Goal: Task Accomplishment & Management: Use online tool/utility

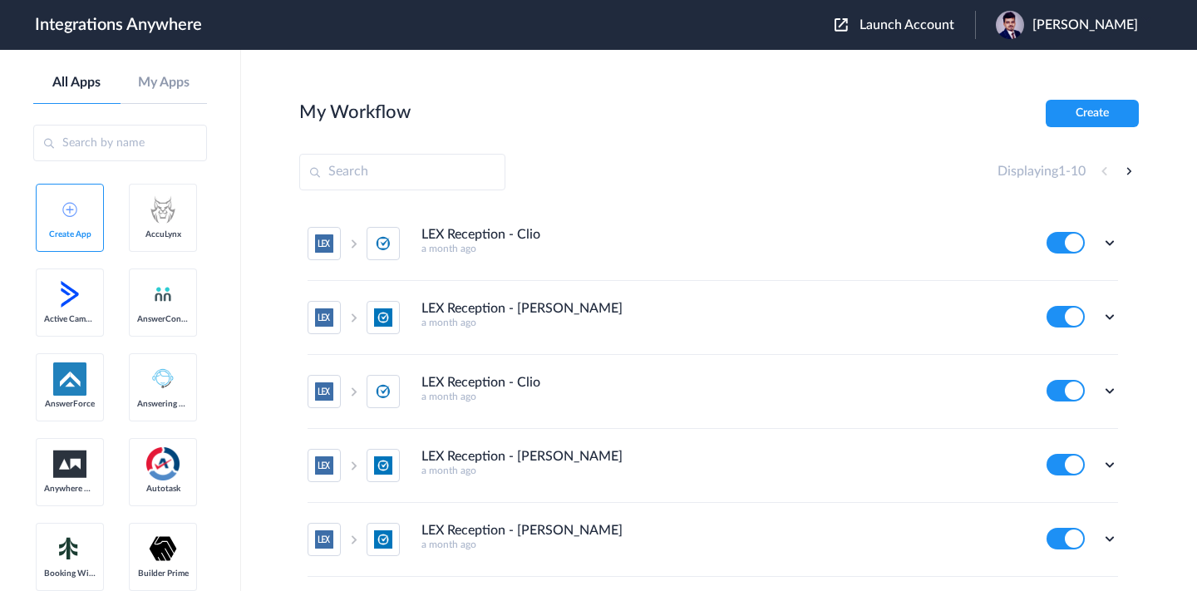
click at [878, 31] on span "Launch Account" at bounding box center [906, 24] width 95 height 13
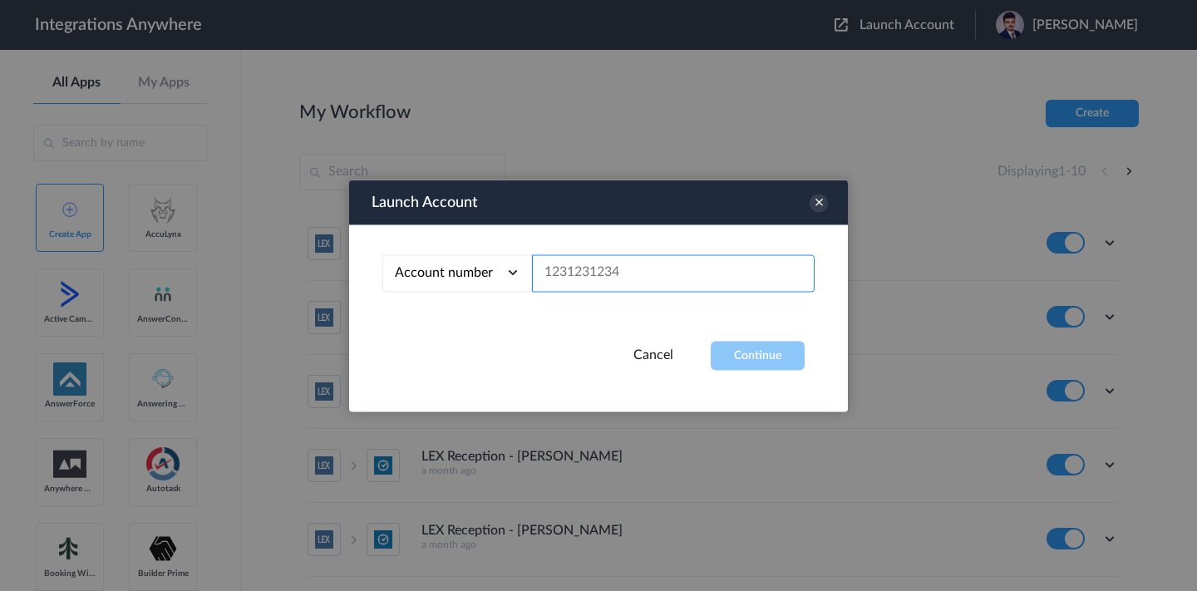
click at [618, 279] on input "text" at bounding box center [673, 272] width 283 height 37
paste input "9804122778"
type input "9804122778"
click at [726, 349] on button "Continue" at bounding box center [758, 355] width 94 height 29
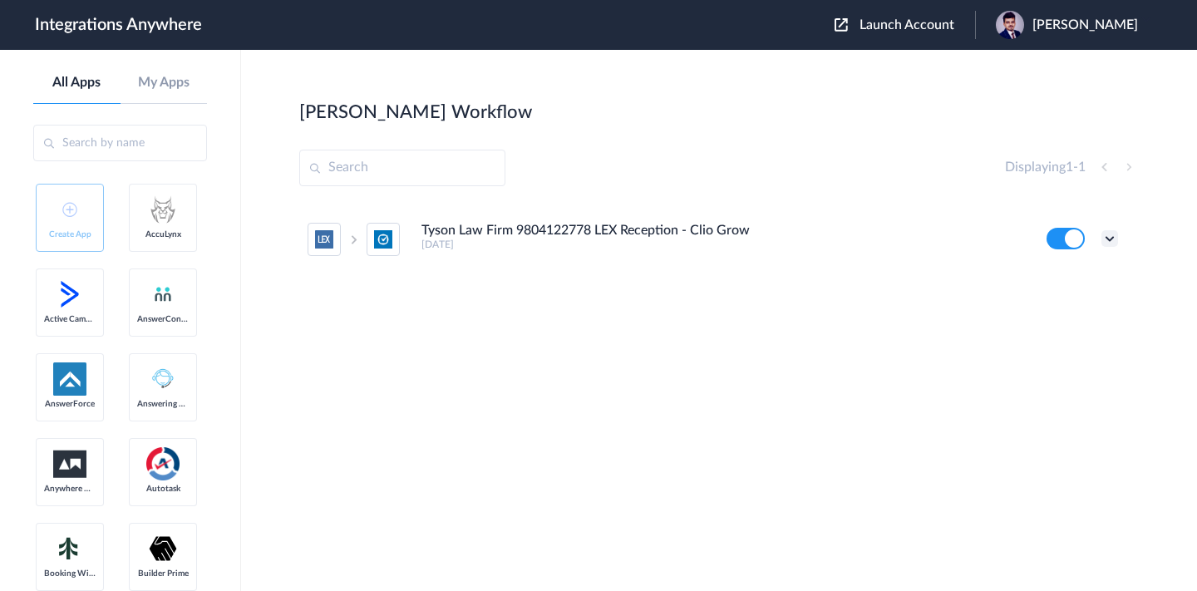
click at [1113, 242] on icon at bounding box center [1109, 238] width 17 height 17
click at [1055, 303] on link "Task history" at bounding box center [1062, 308] width 80 height 12
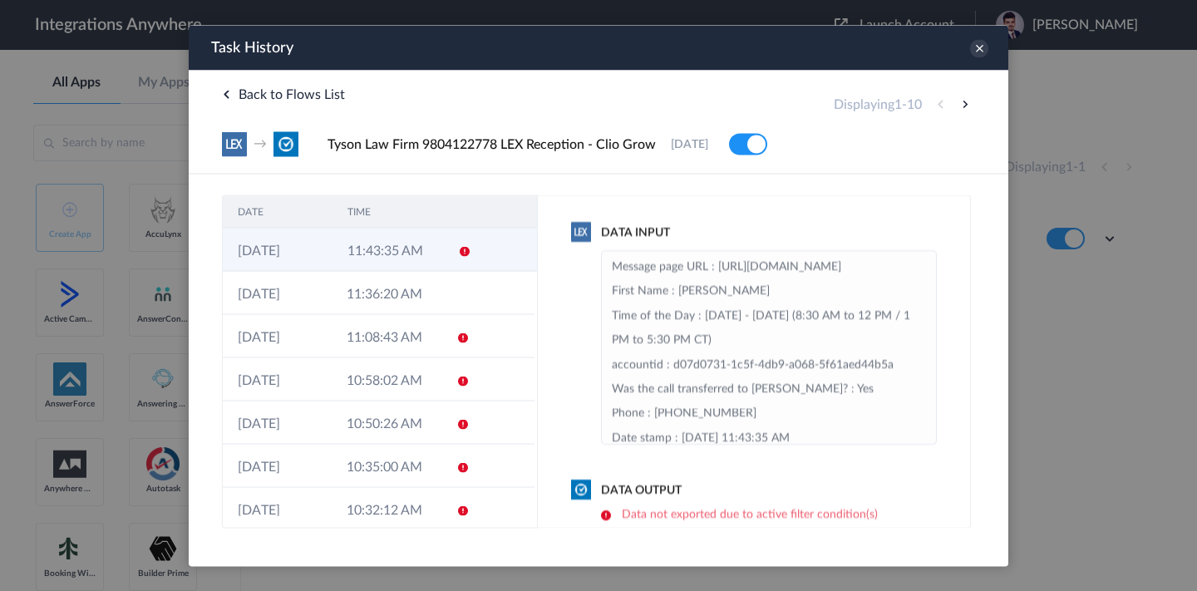
click at [431, 248] on td "11:43:35 AM" at bounding box center [387, 249] width 110 height 43
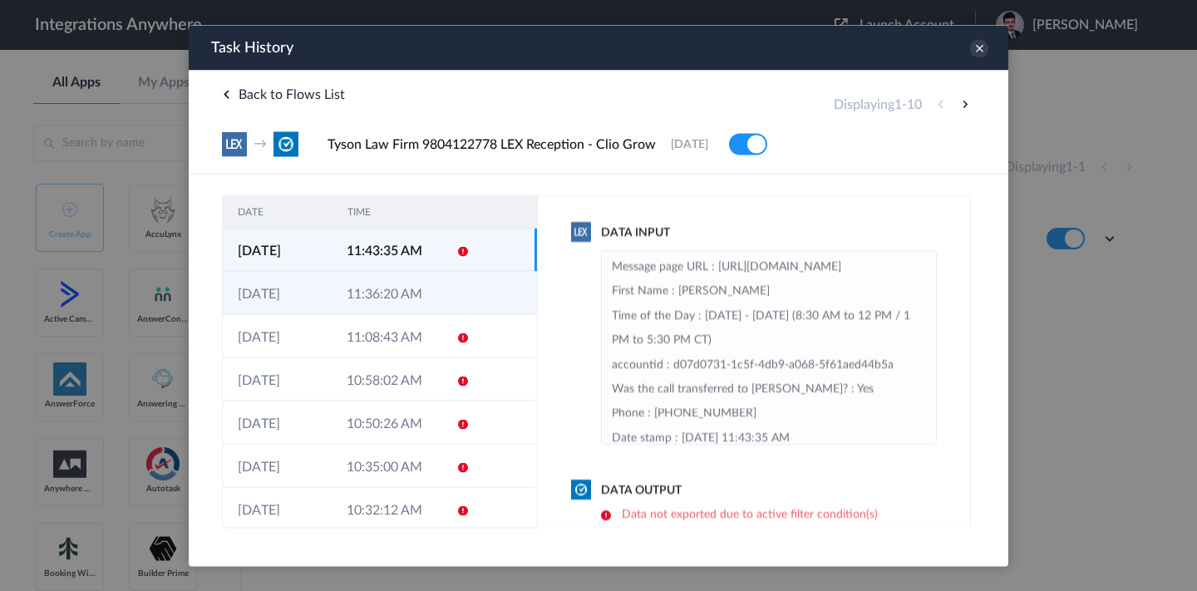
click at [424, 292] on td "11:36:20 AM" at bounding box center [386, 292] width 109 height 43
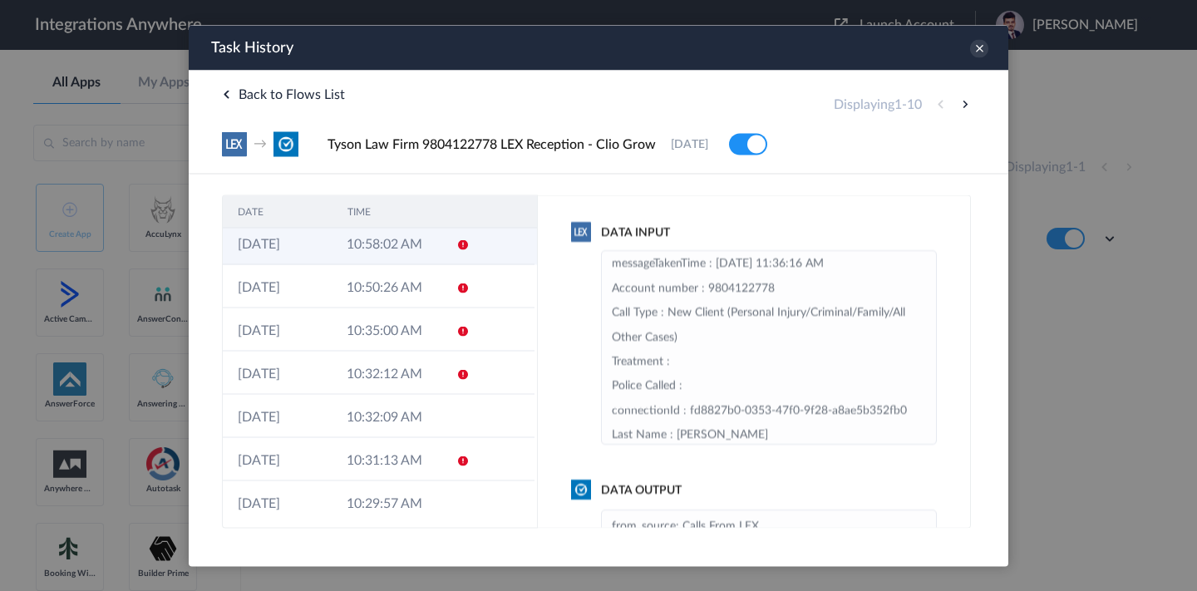
scroll to position [145, 0]
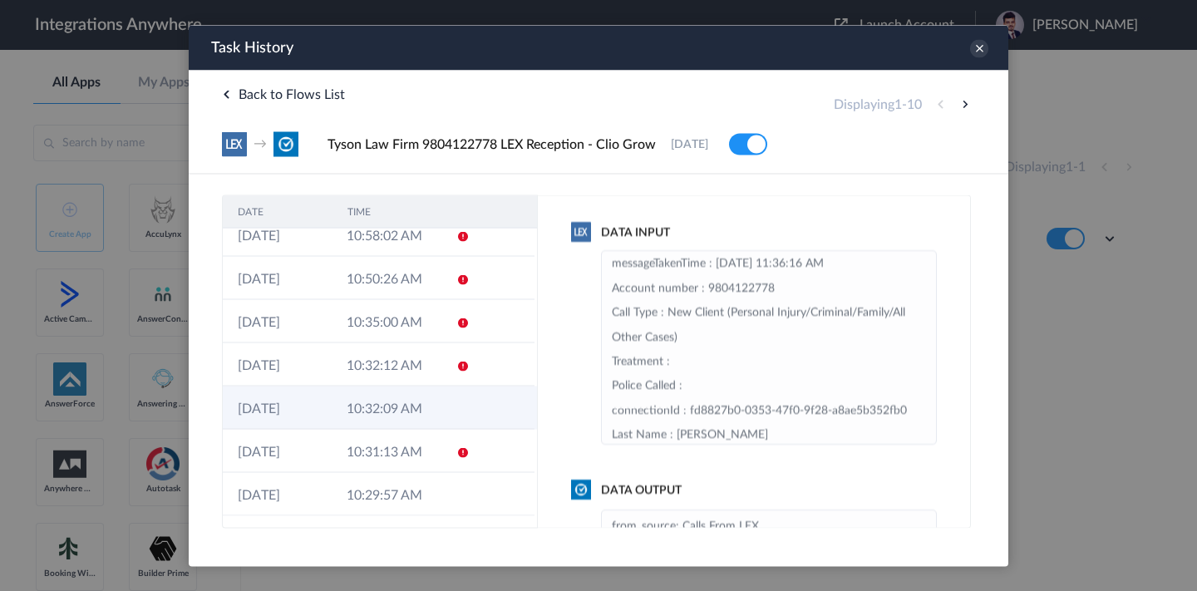
click at [441, 405] on td at bounding box center [457, 407] width 32 height 43
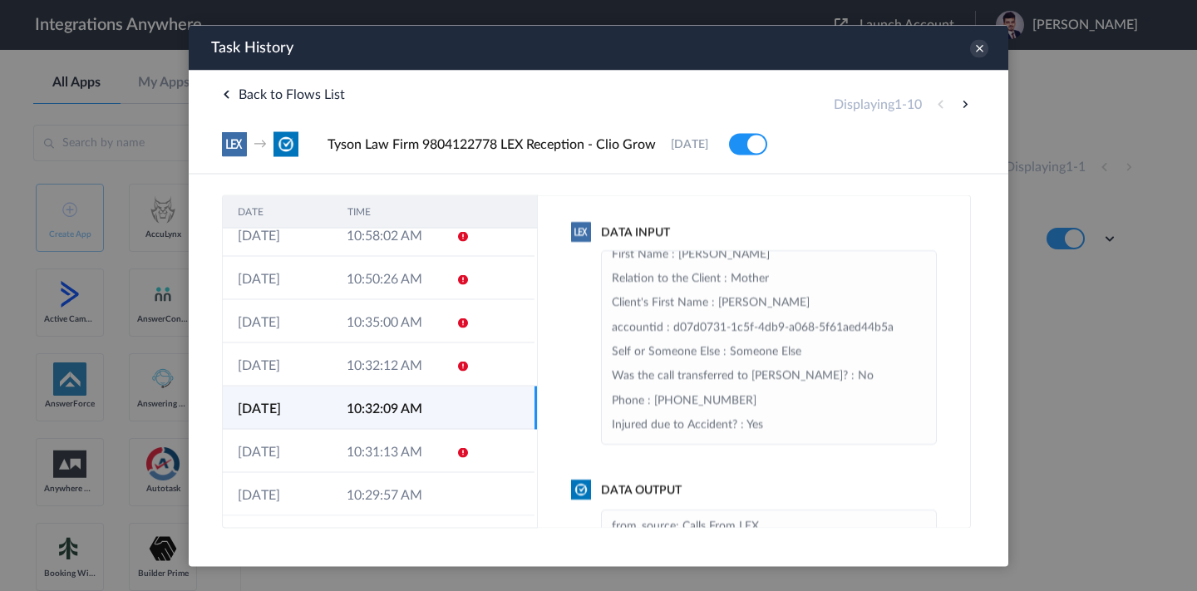
scroll to position [243, 0]
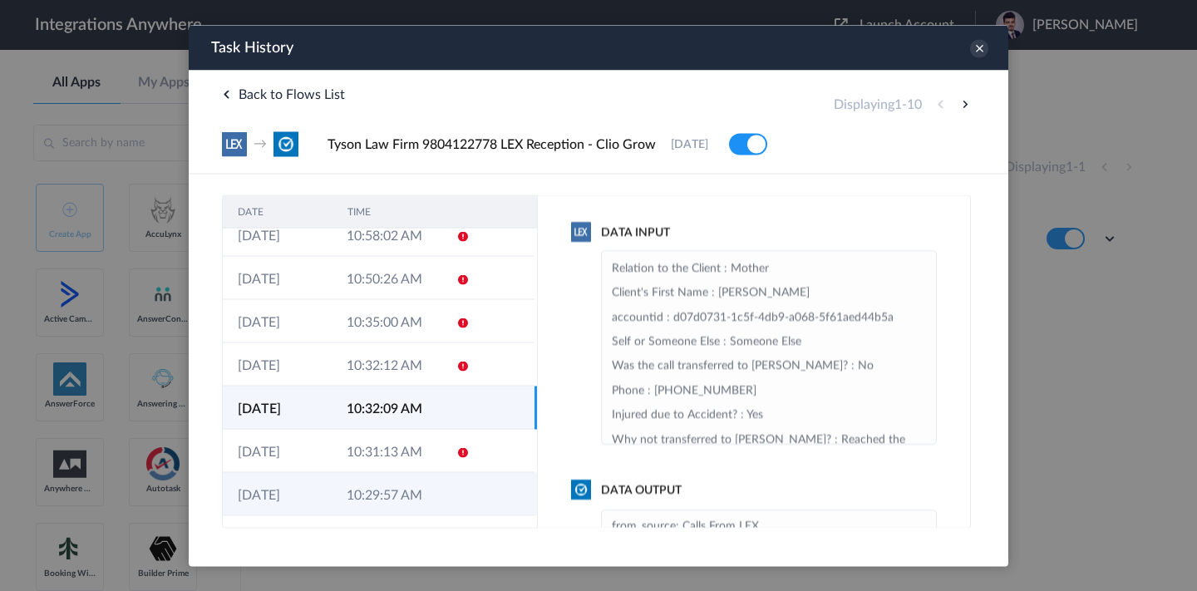
click at [461, 505] on td at bounding box center [457, 493] width 32 height 43
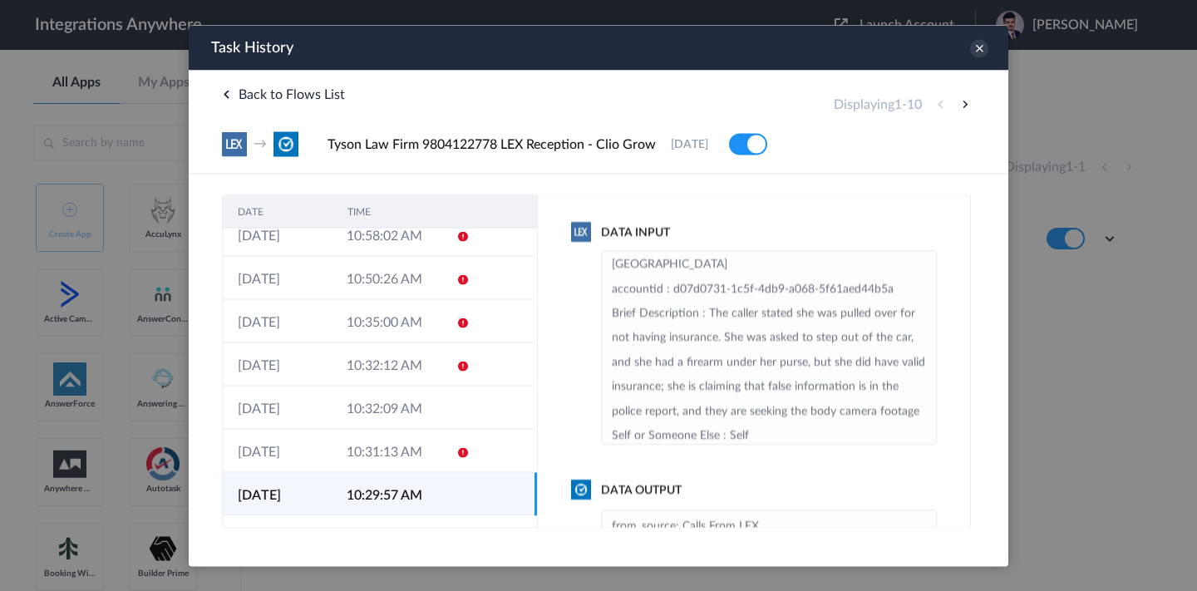
scroll to position [342, 0]
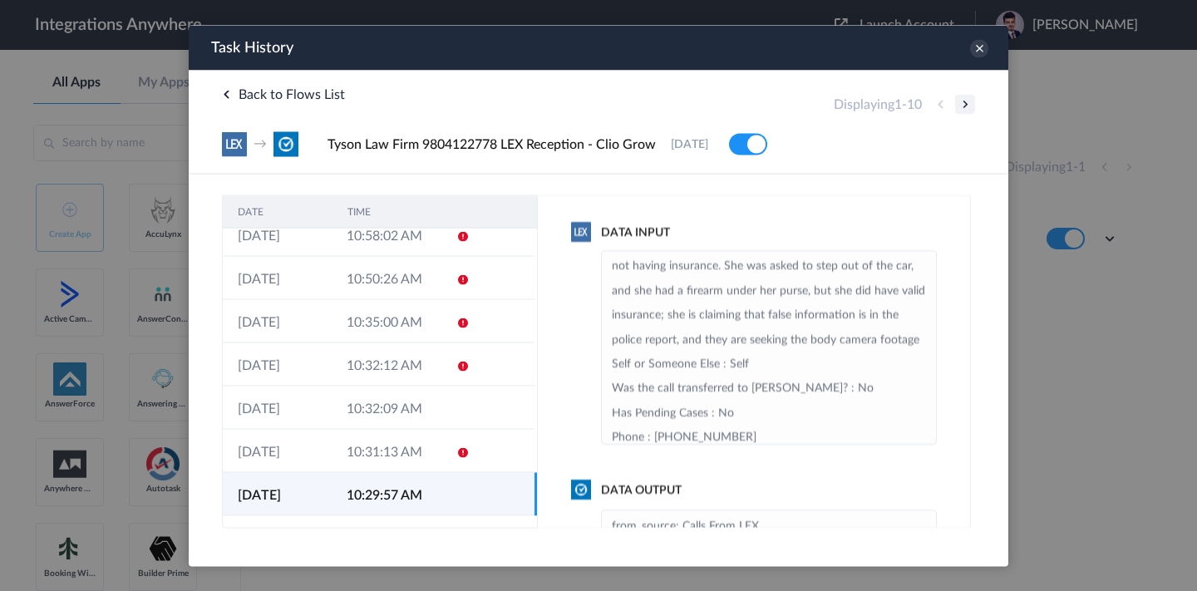
click at [961, 104] on button at bounding box center [965, 104] width 20 height 20
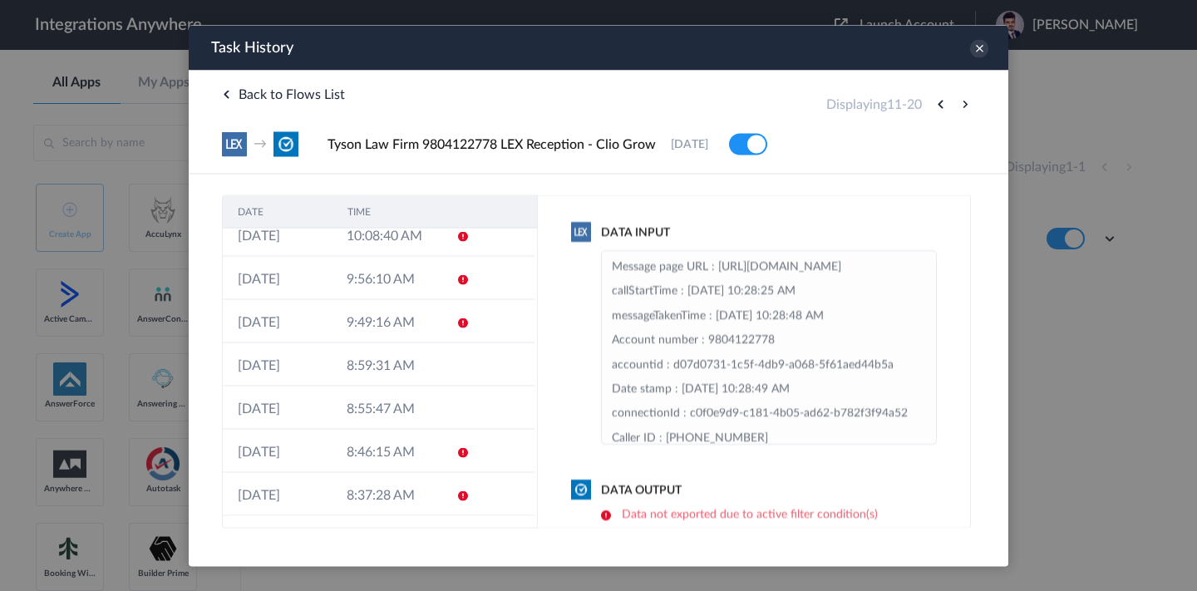
scroll to position [0, 0]
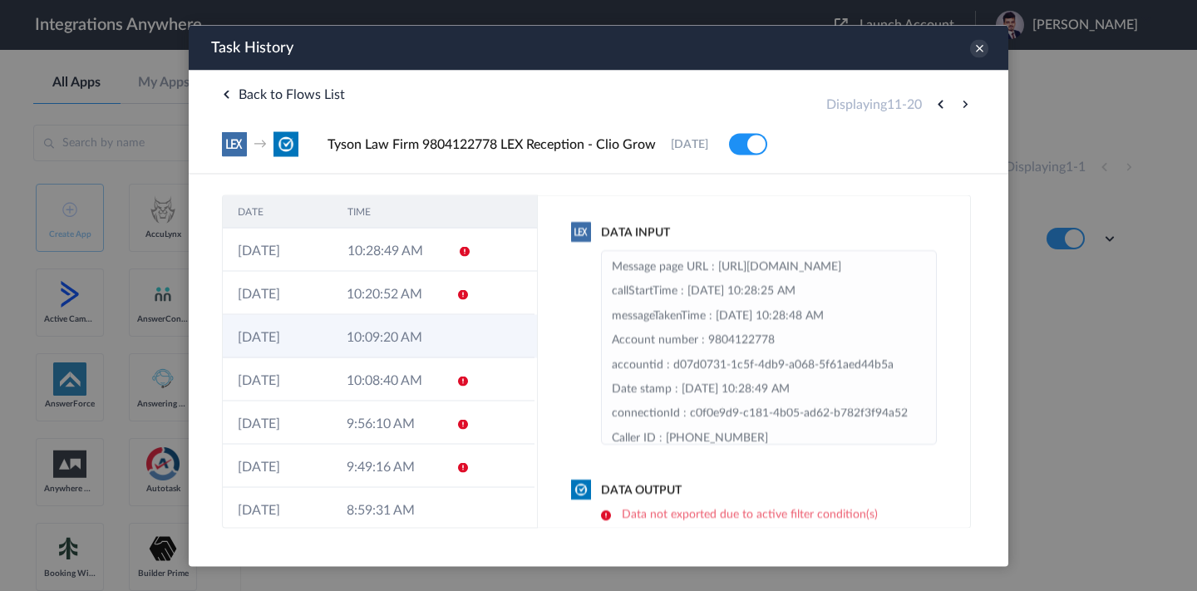
click at [403, 341] on td "10:09:20 AM" at bounding box center [386, 335] width 109 height 43
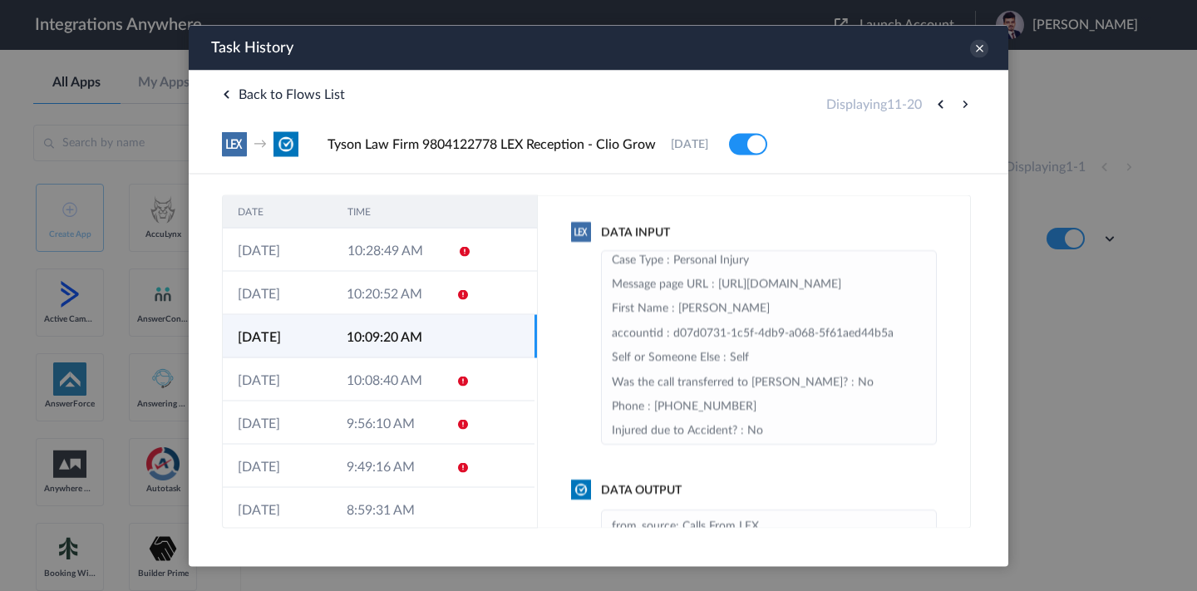
scroll to position [180, 0]
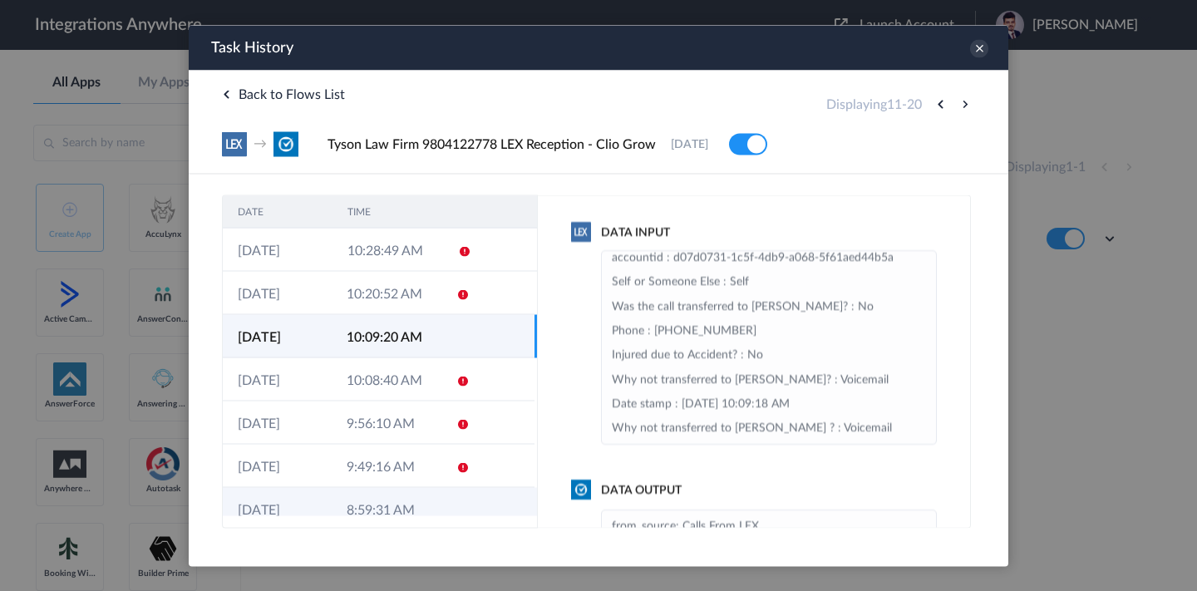
click at [424, 512] on td "8:59:31 AM" at bounding box center [386, 508] width 109 height 43
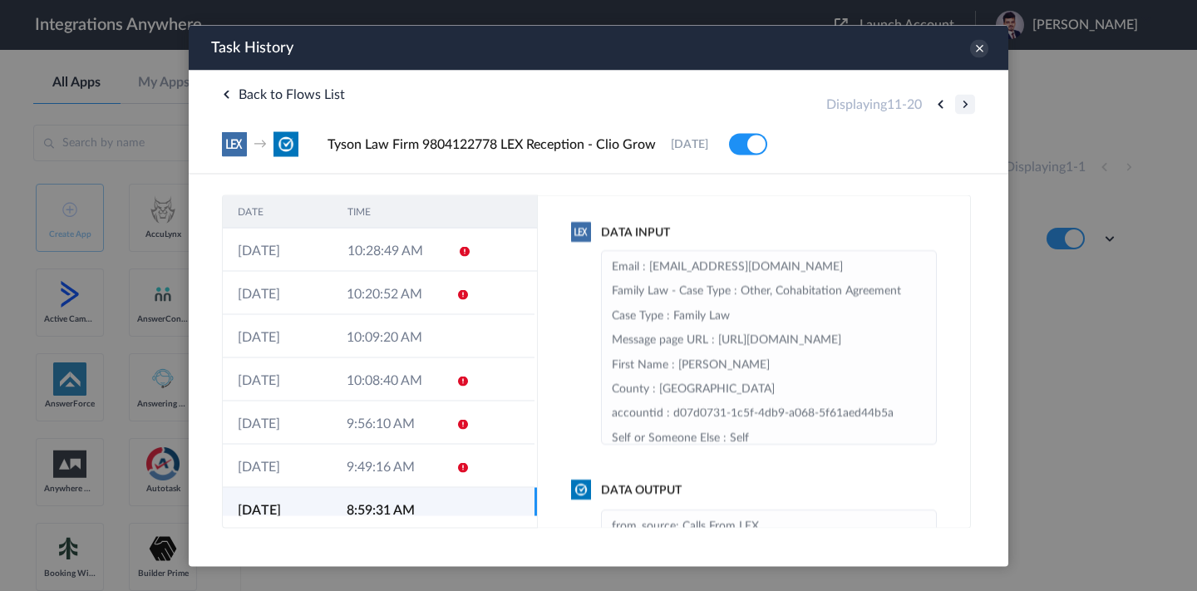
click at [958, 103] on button at bounding box center [965, 104] width 20 height 20
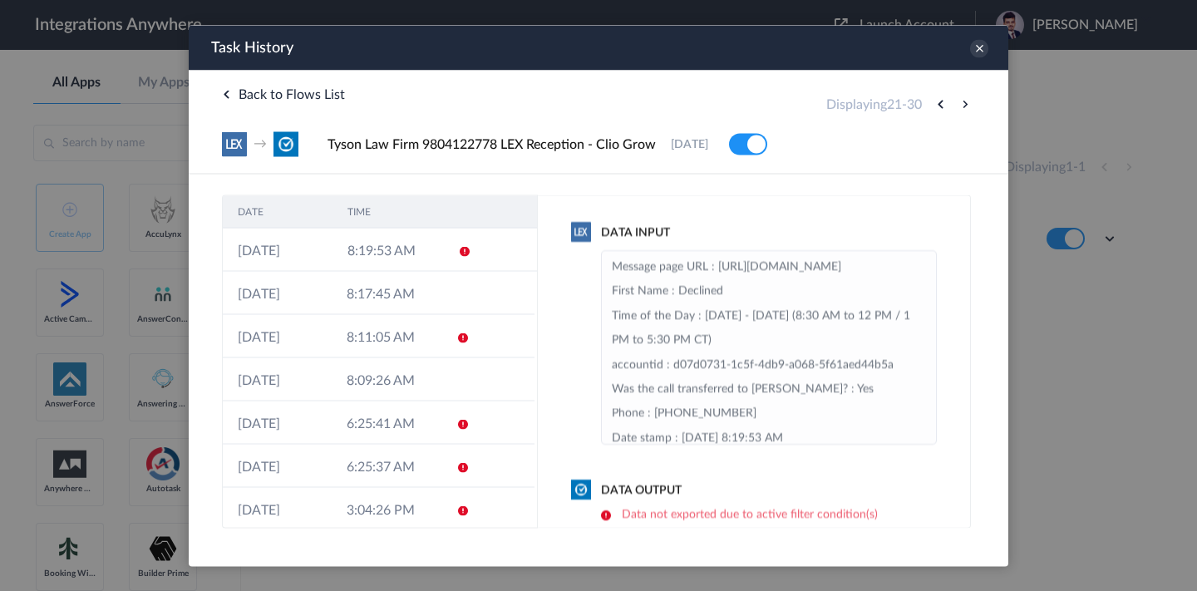
click at [964, 104] on button at bounding box center [965, 104] width 20 height 20
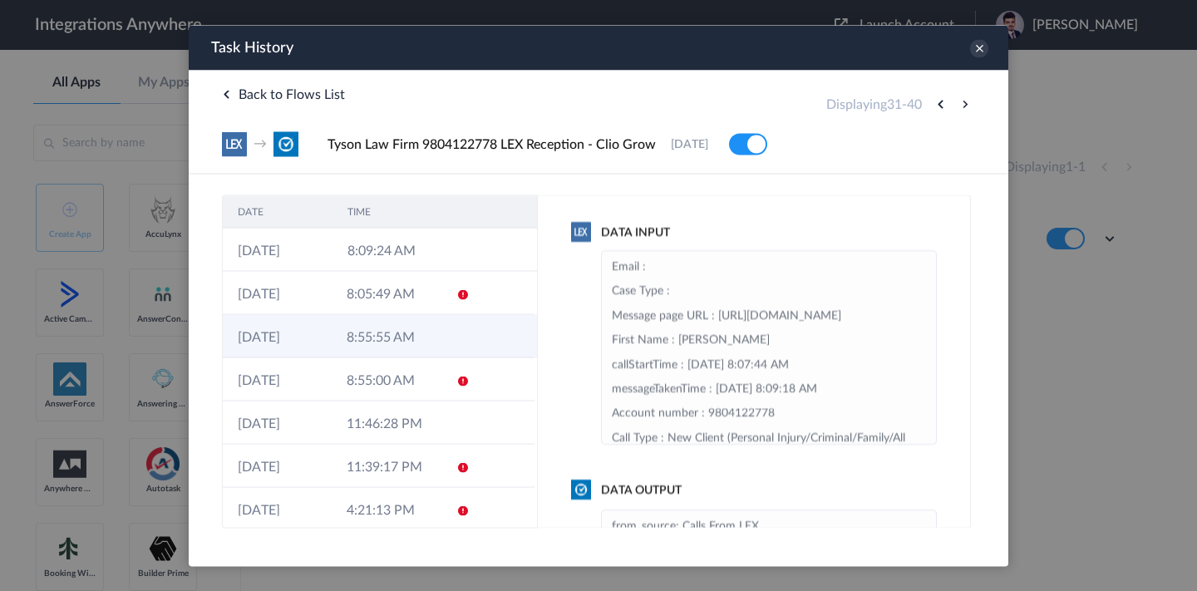
click at [347, 336] on td "8:55:55 AM" at bounding box center [386, 335] width 109 height 43
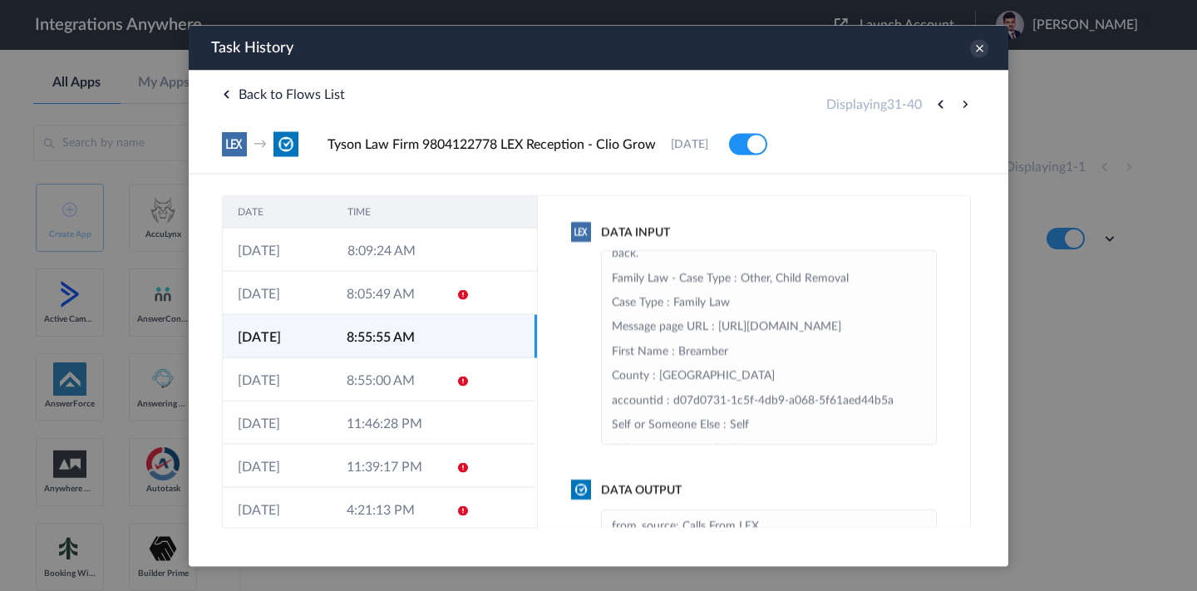
scroll to position [184, 0]
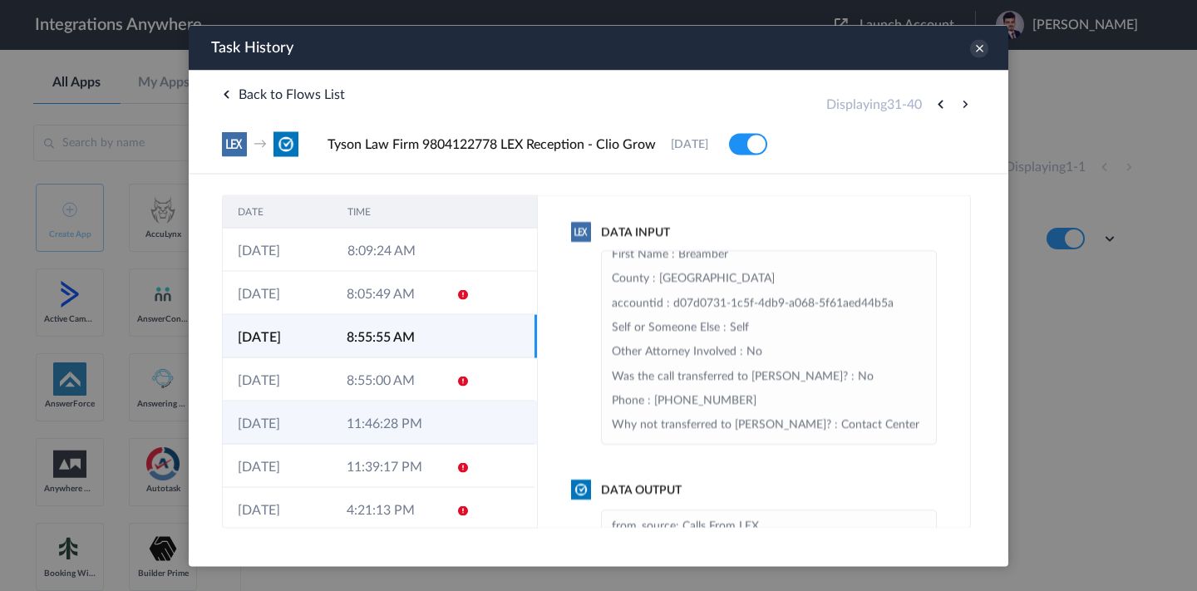
click at [374, 437] on td "11:46:28 PM" at bounding box center [386, 422] width 109 height 43
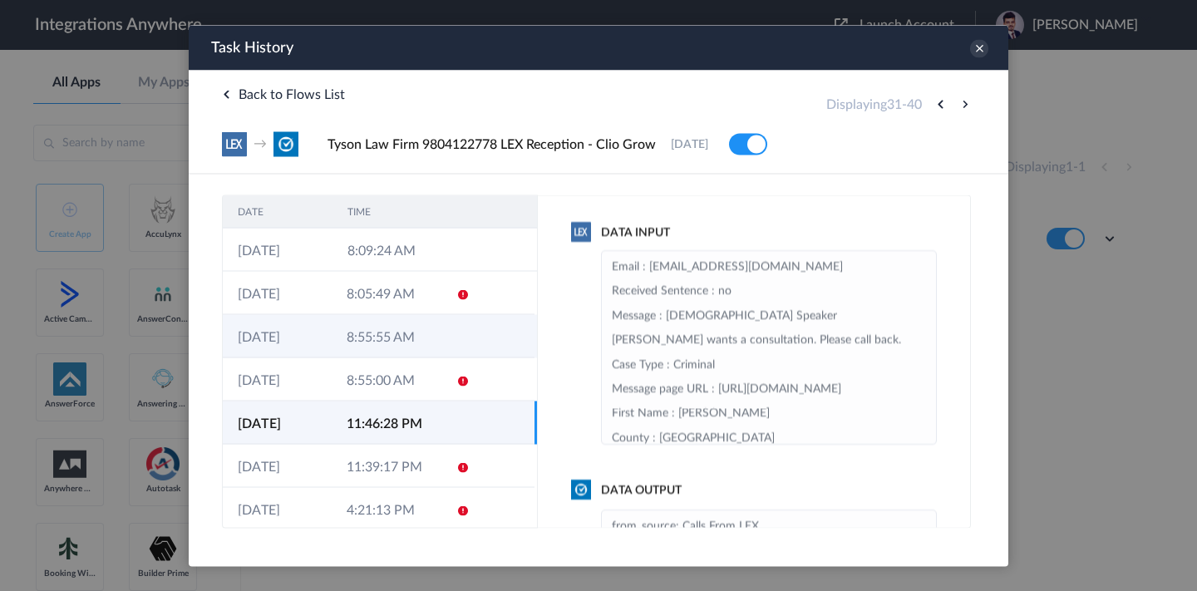
click at [367, 341] on td "8:55:55 AM" at bounding box center [386, 335] width 109 height 43
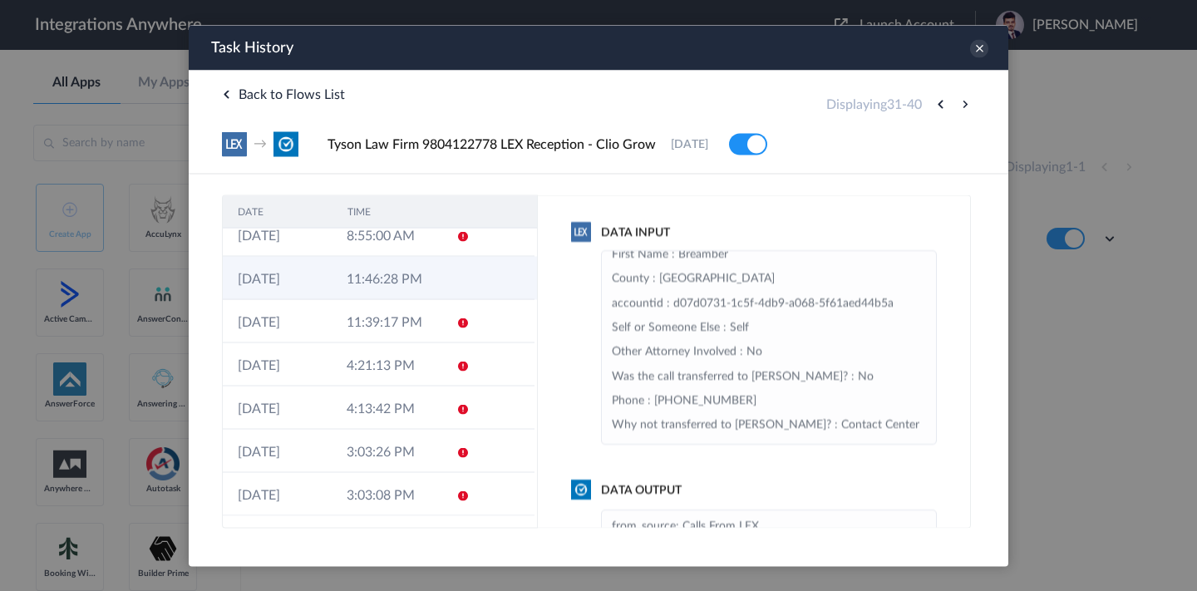
scroll to position [0, 0]
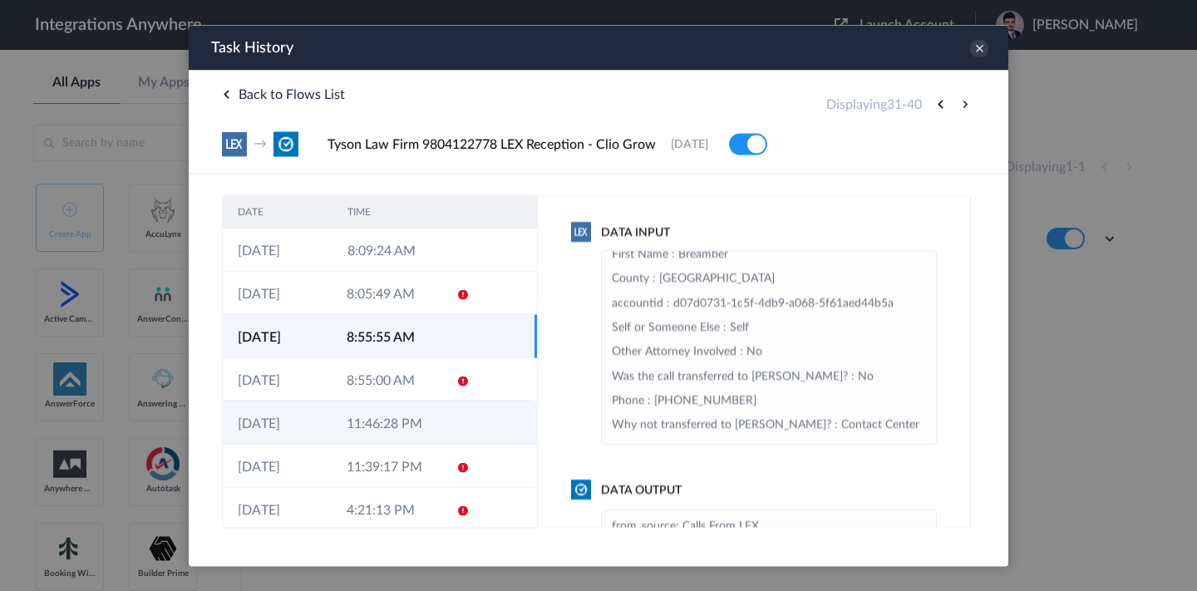
click at [337, 426] on td "11:46:28 PM" at bounding box center [386, 422] width 109 height 43
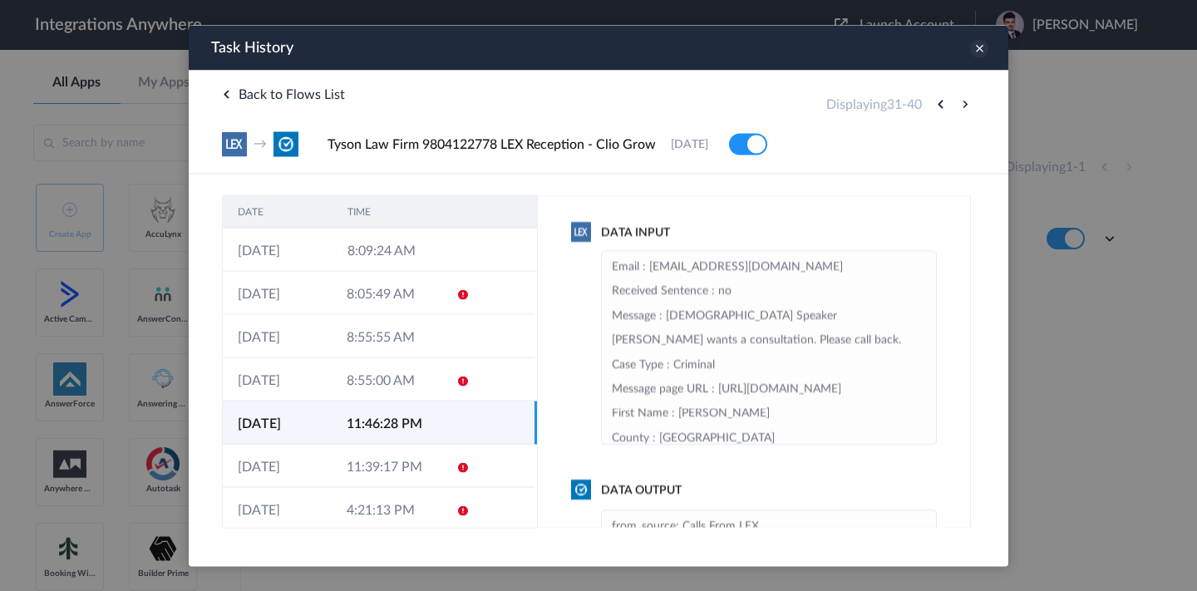
click at [977, 49] on icon at bounding box center [979, 48] width 18 height 18
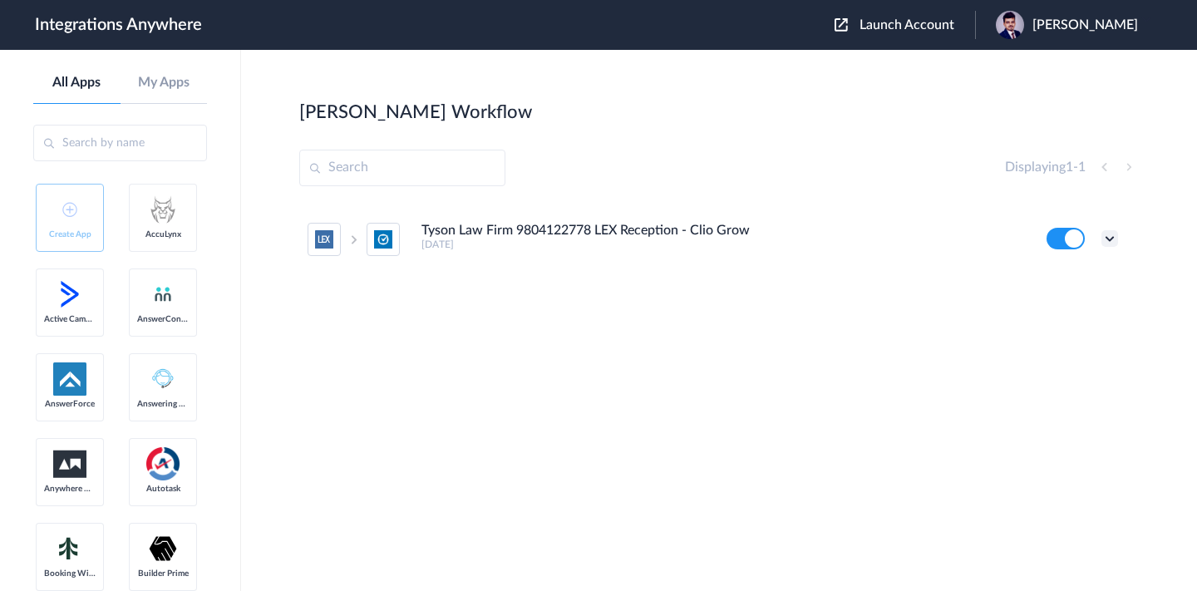
click at [1115, 241] on icon at bounding box center [1109, 238] width 17 height 17
click at [1052, 287] on li "Edit" at bounding box center [1064, 277] width 108 height 31
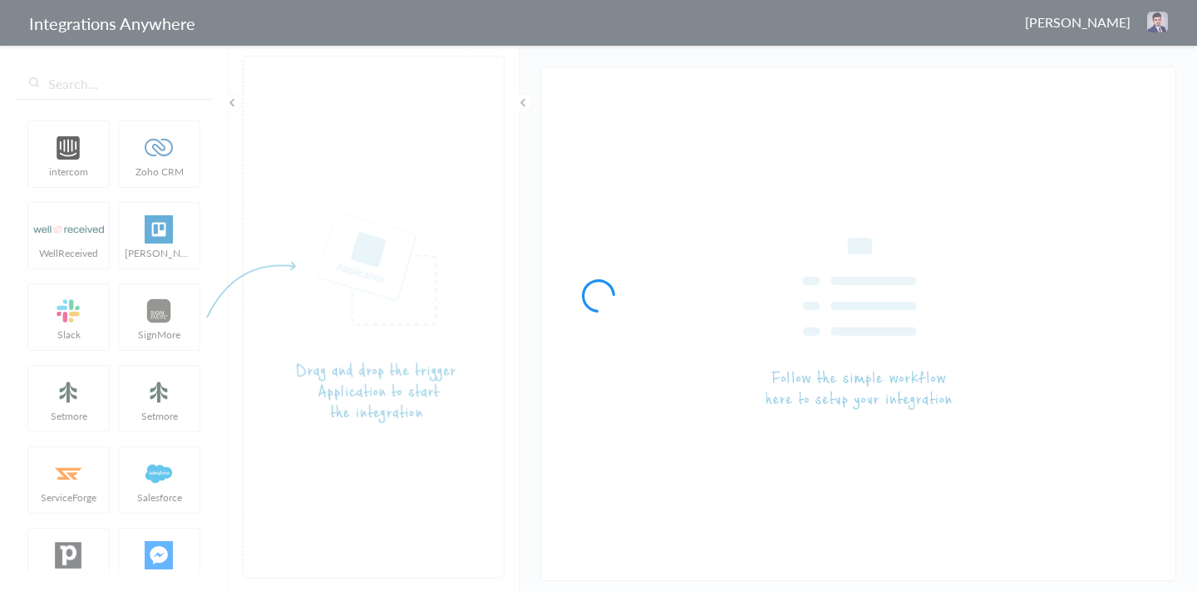
type input "Tyson Law Firm 9804122778 LEX Reception - Clio Grow"
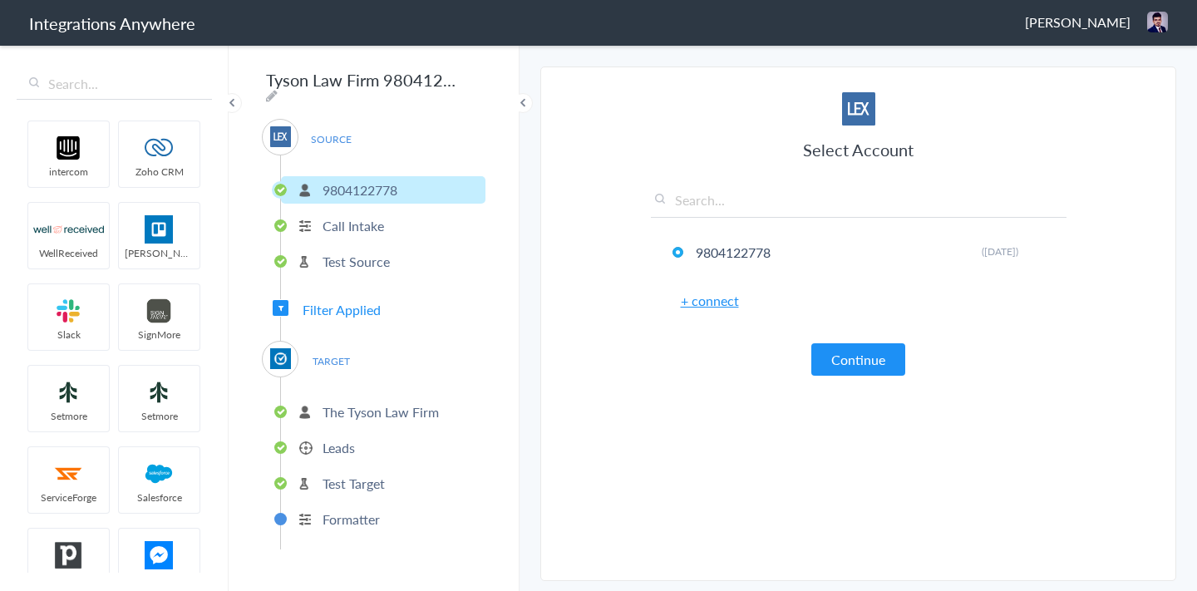
click at [379, 422] on ul "The Tyson Law Firm Leads Test Target Formatter" at bounding box center [382, 463] width 205 height 172
click at [357, 449] on li "Leads" at bounding box center [383, 447] width 204 height 27
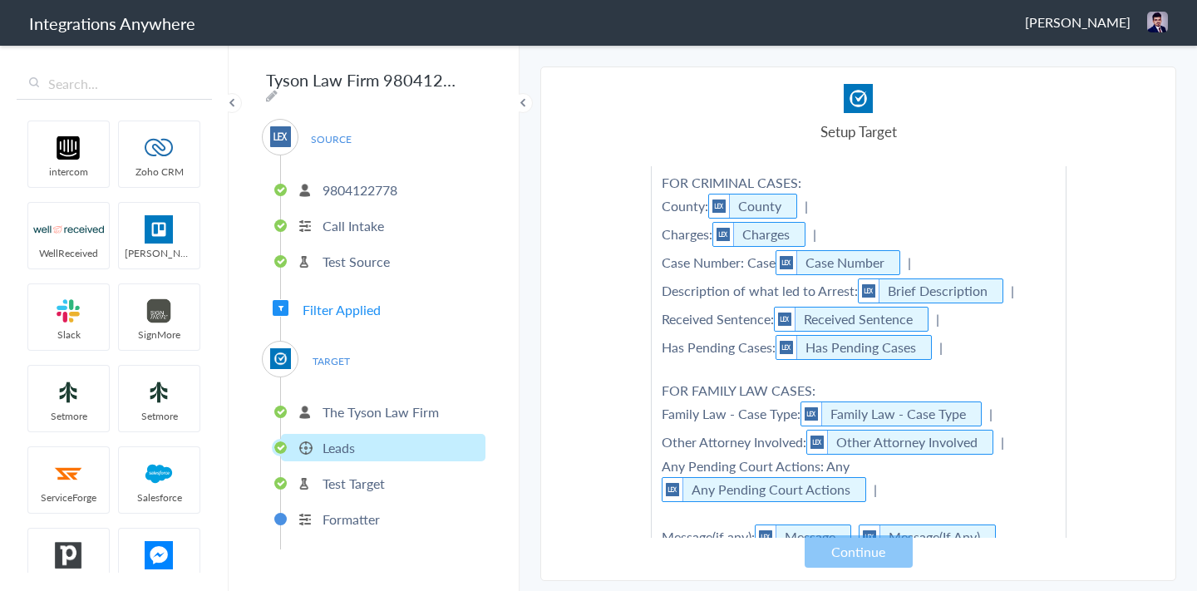
scroll to position [561, 0]
